Goal: Transaction & Acquisition: Purchase product/service

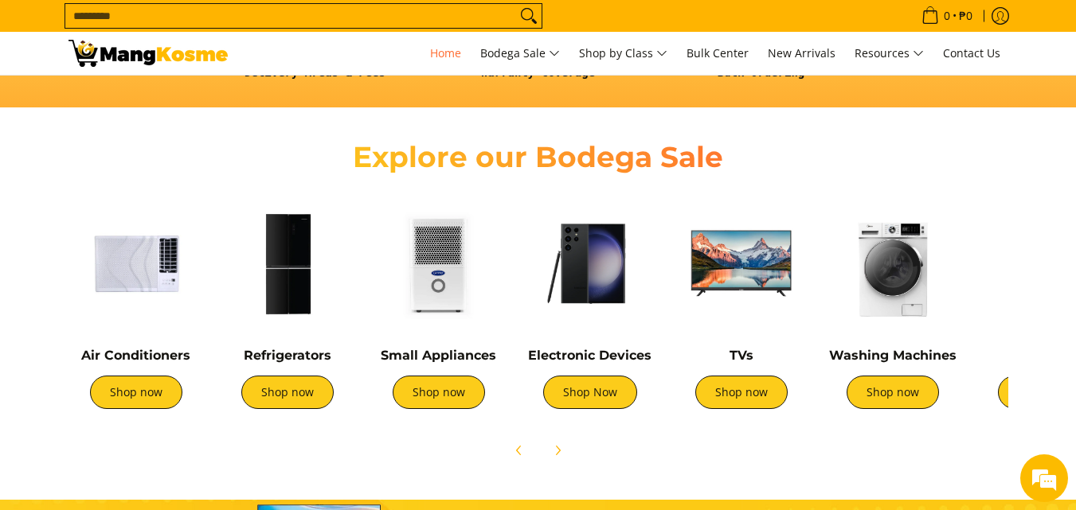
scroll to position [0, 633]
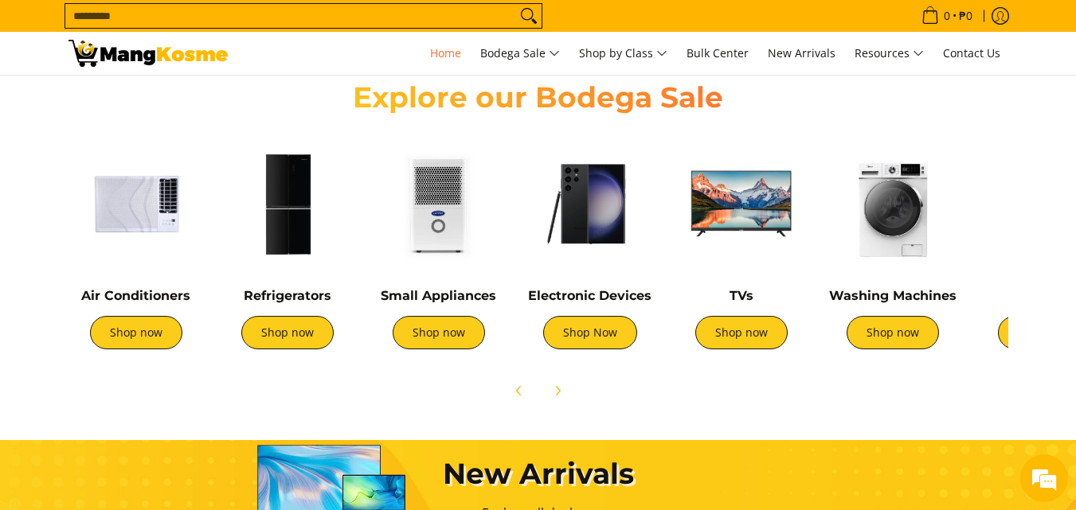
click at [311, 225] on img at bounding box center [287, 203] width 135 height 135
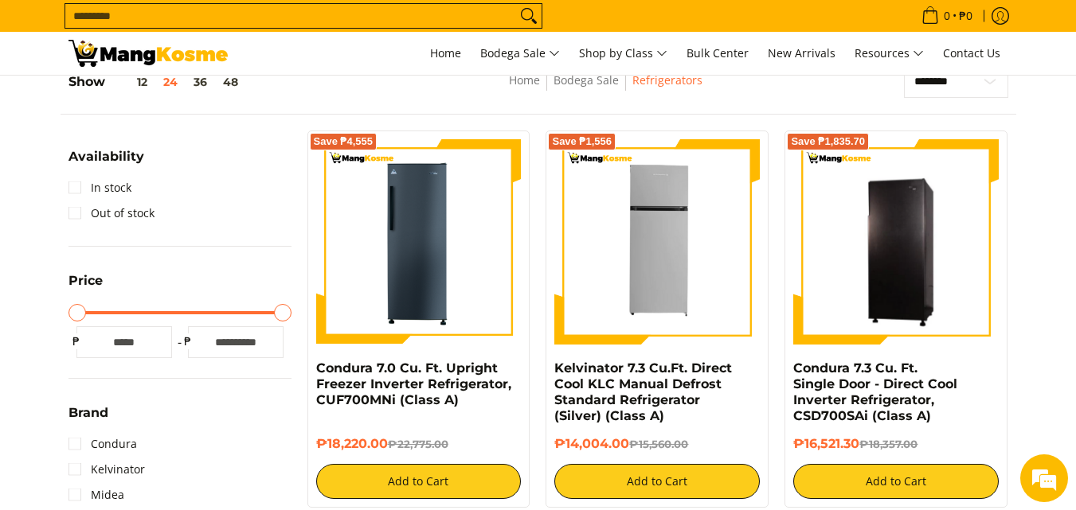
scroll to position [239, 0]
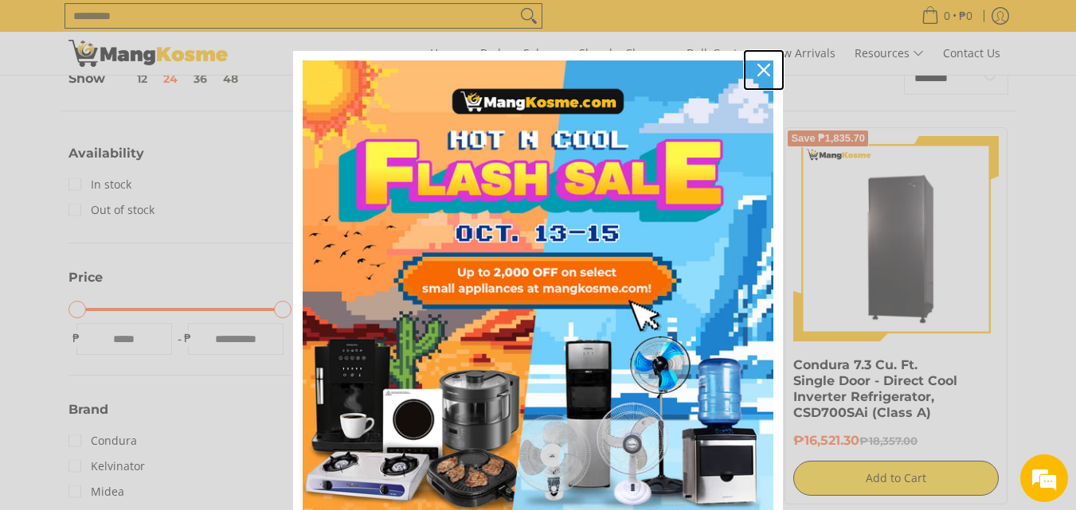
click at [762, 69] on icon "close icon" at bounding box center [763, 70] width 13 height 13
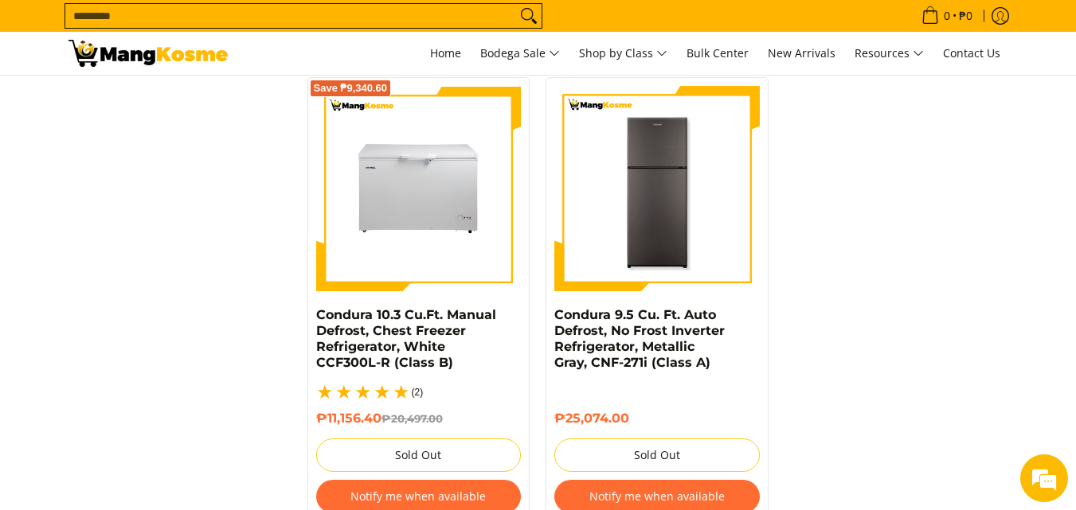
scroll to position [3583, 0]
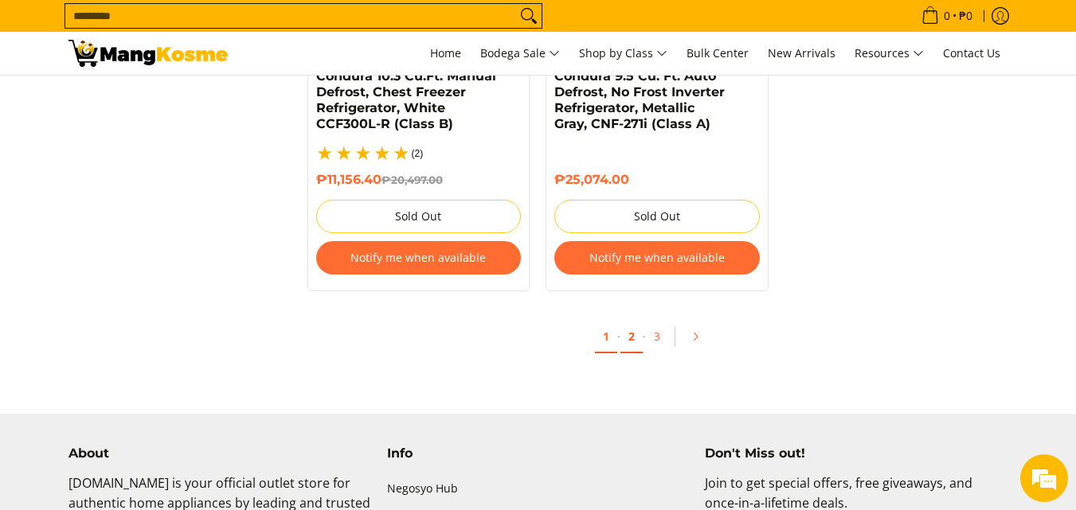
click at [635, 321] on link "2" at bounding box center [631, 337] width 22 height 33
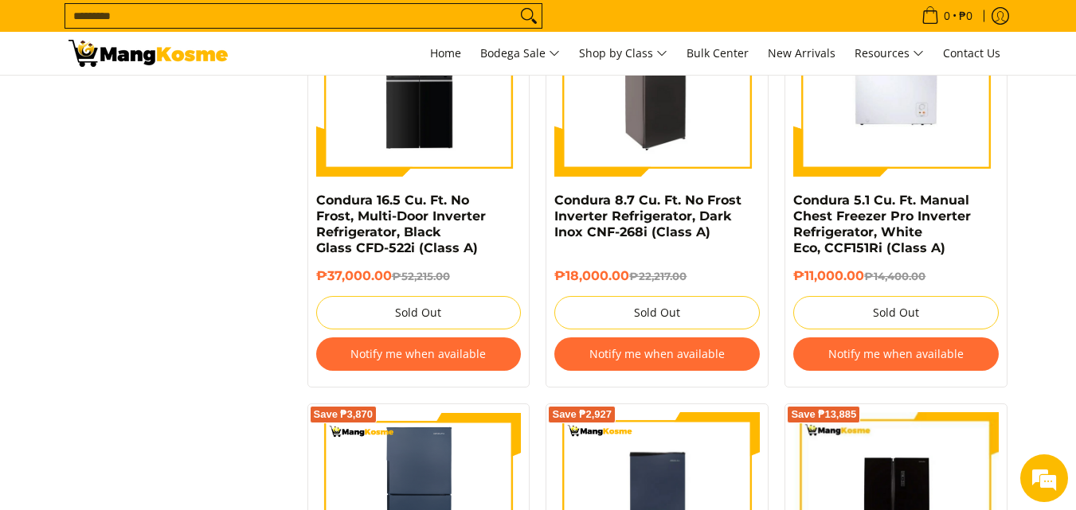
scroll to position [3026, 0]
